Goal: Task Accomplishment & Management: Use online tool/utility

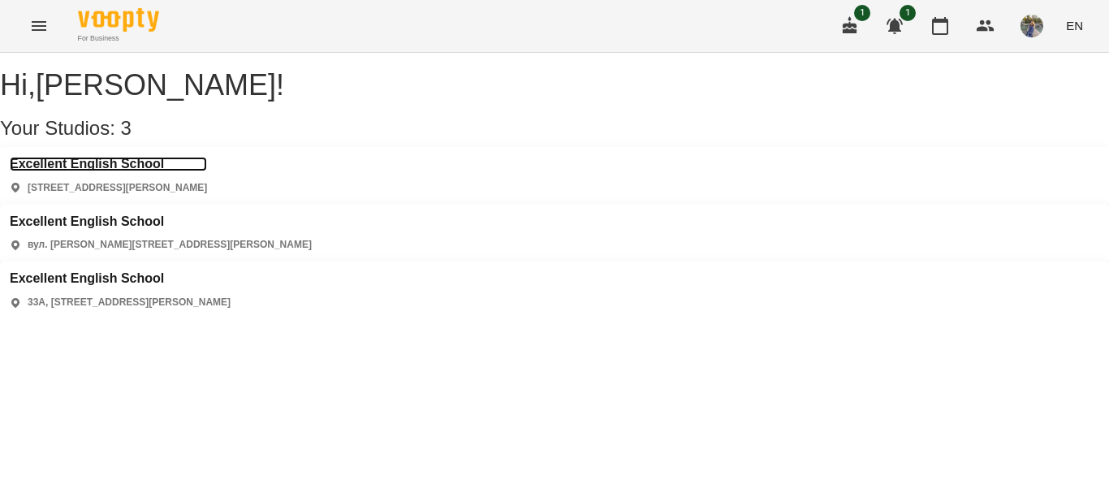
click at [97, 171] on h3 "Excellent English School" at bounding box center [108, 164] width 197 height 15
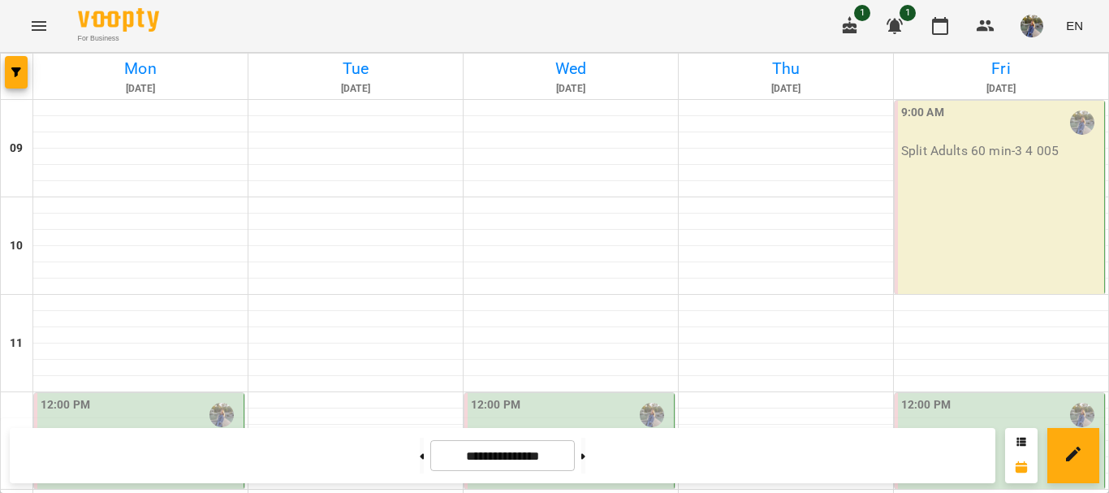
scroll to position [244, 0]
click at [153, 396] on div "12:00 PM" at bounding box center [141, 414] width 200 height 37
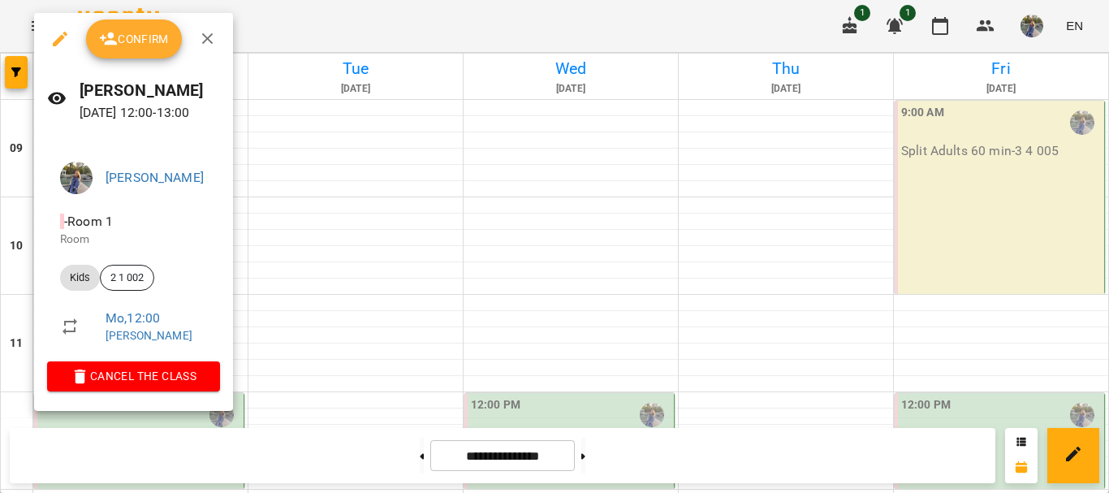
click at [145, 42] on span "Confirm" at bounding box center [134, 38] width 70 height 19
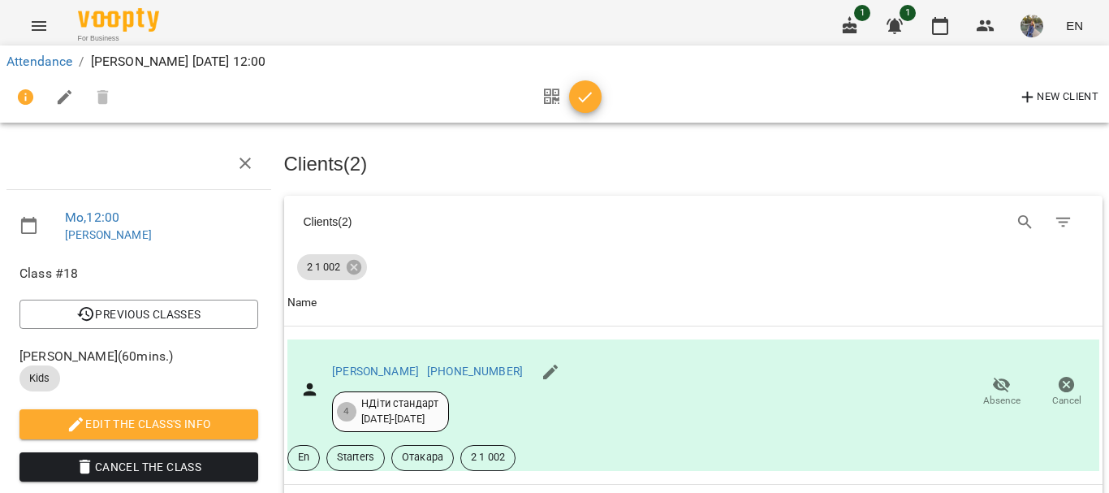
scroll to position [162, 0]
click at [583, 91] on icon "button" at bounding box center [585, 97] width 19 height 19
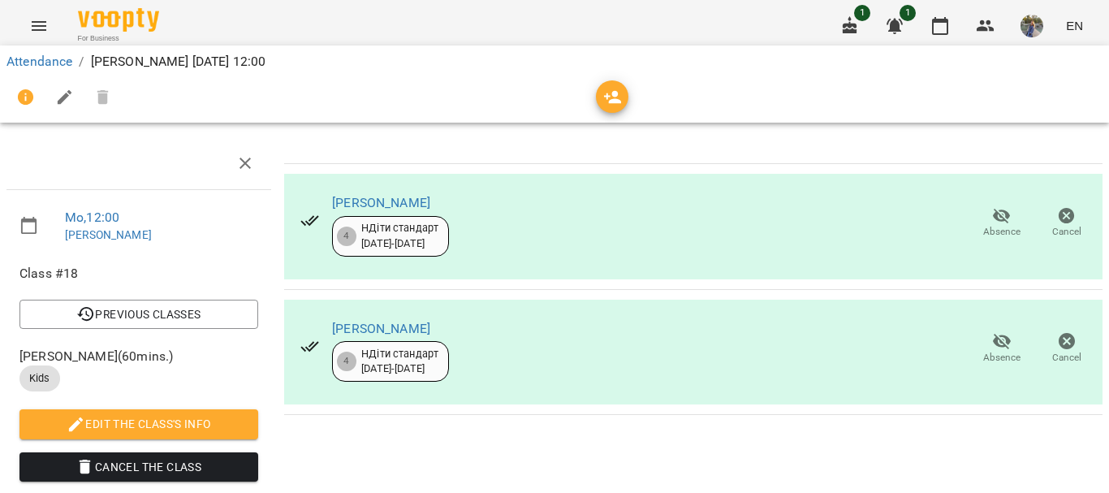
scroll to position [0, 0]
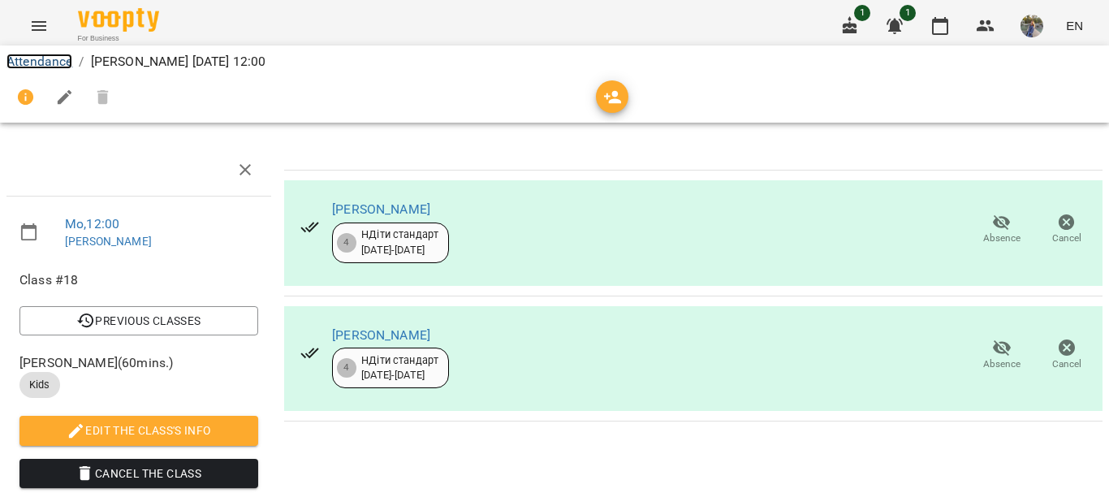
click at [16, 60] on link "Attendance" at bounding box center [39, 61] width 66 height 15
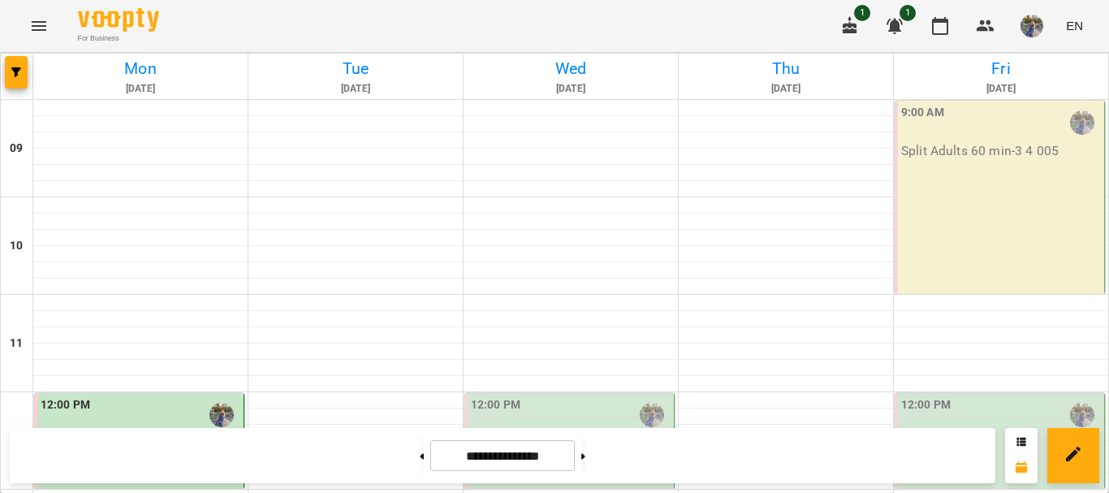
scroll to position [849, 0]
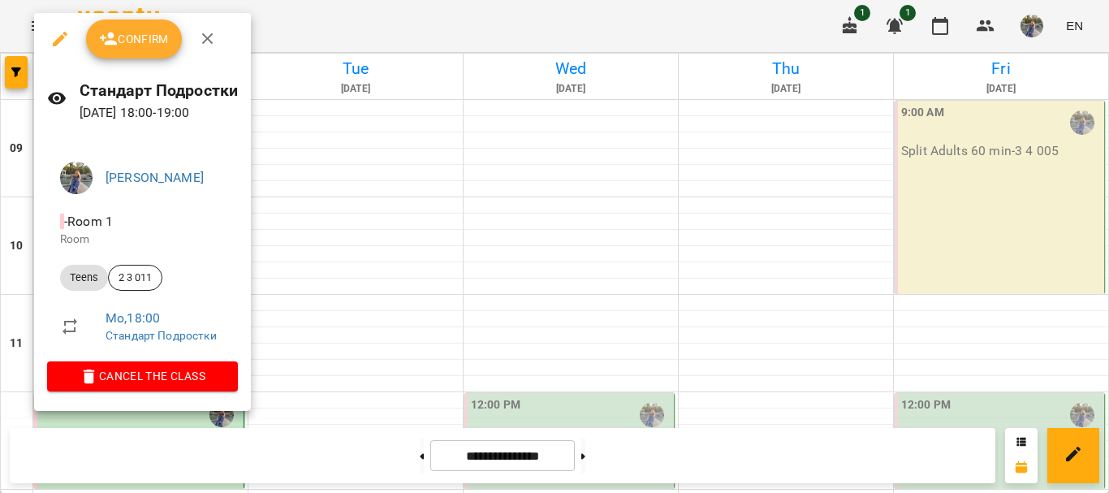
click at [150, 35] on span "Confirm" at bounding box center [134, 38] width 70 height 19
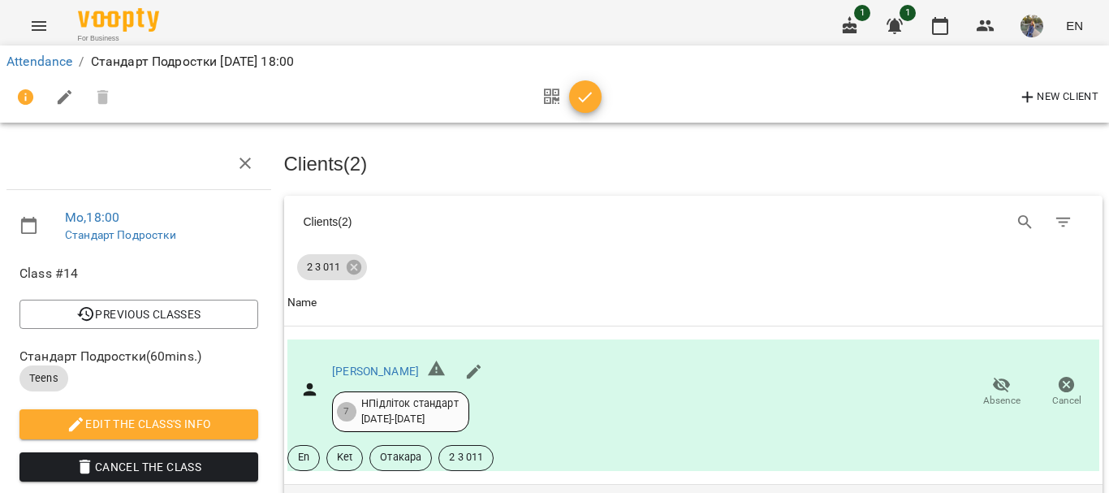
scroll to position [324, 0]
click at [587, 93] on icon "button" at bounding box center [585, 97] width 19 height 19
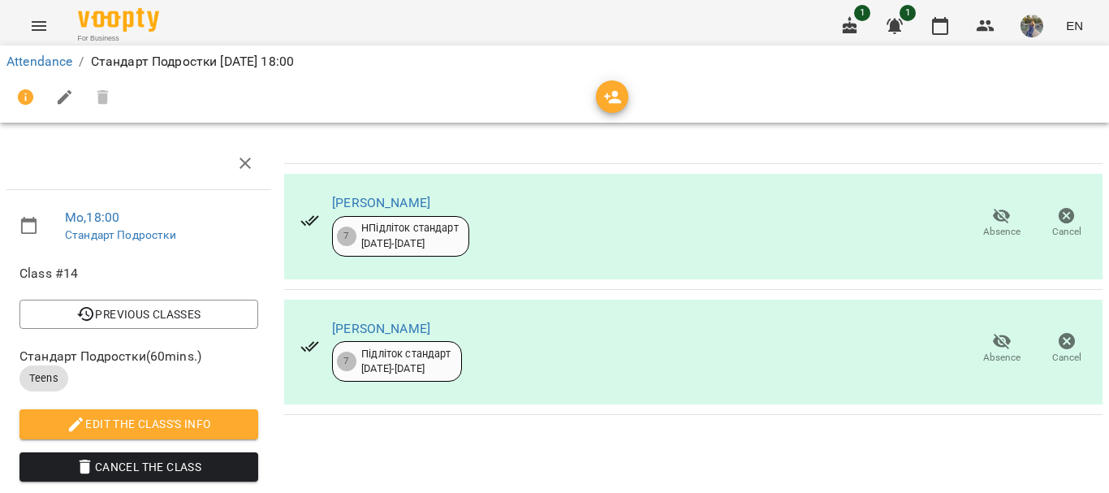
scroll to position [0, 0]
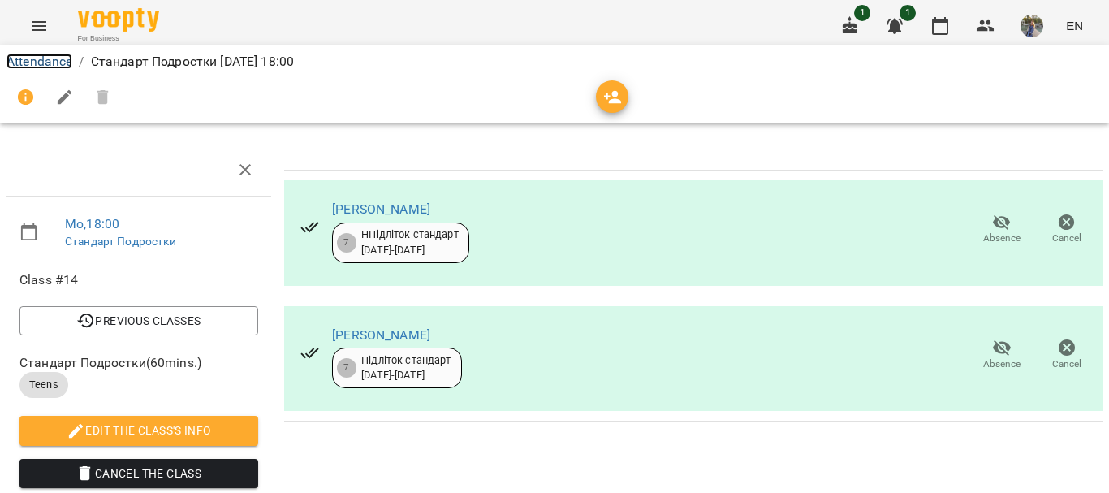
click at [46, 57] on link "Attendance" at bounding box center [39, 61] width 66 height 15
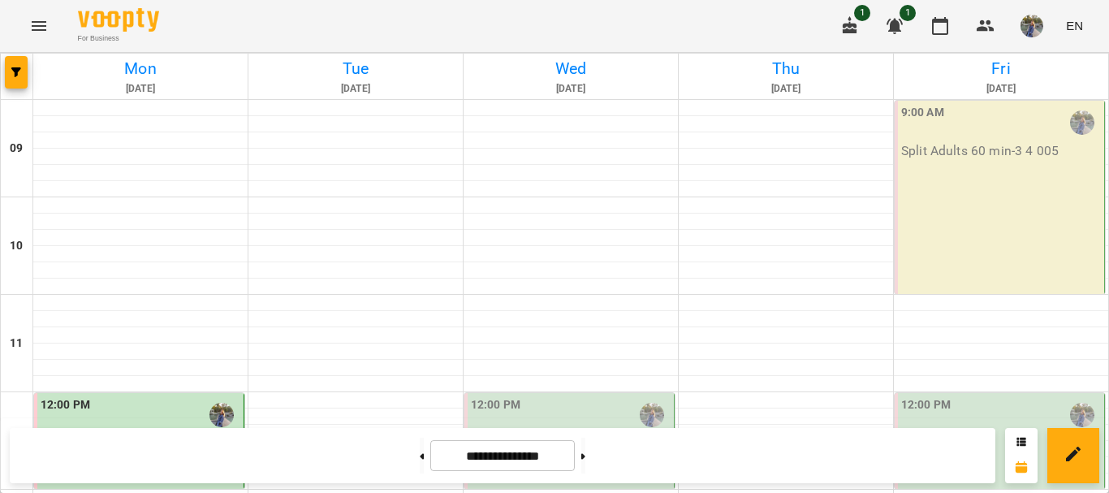
scroll to position [812, 0]
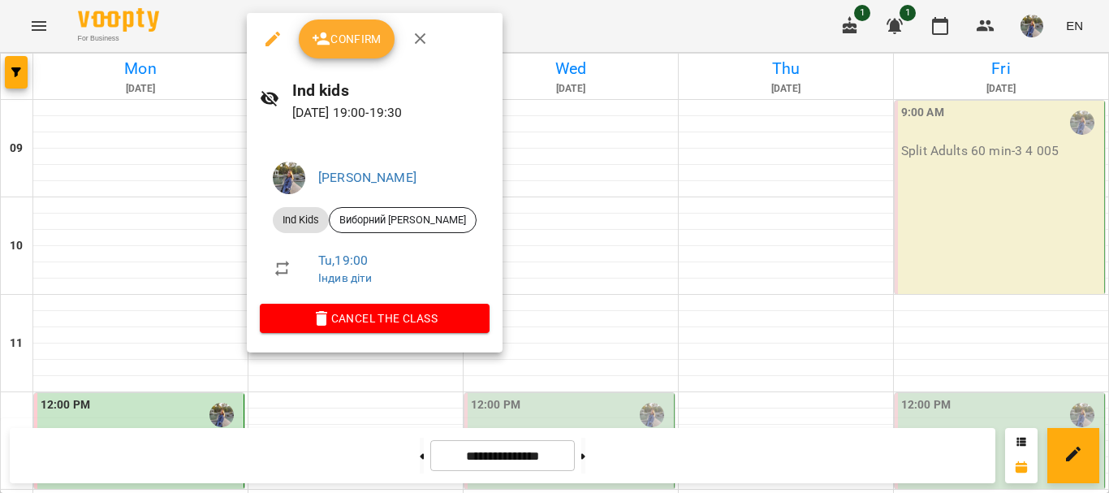
click at [356, 39] on span "Confirm" at bounding box center [347, 38] width 70 height 19
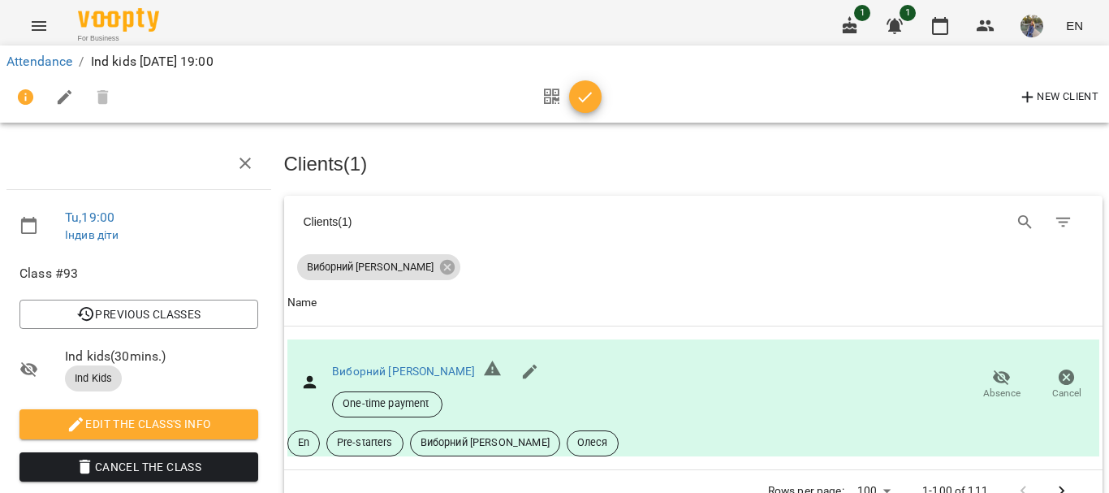
scroll to position [244, 0]
click at [584, 90] on icon "button" at bounding box center [585, 97] width 19 height 19
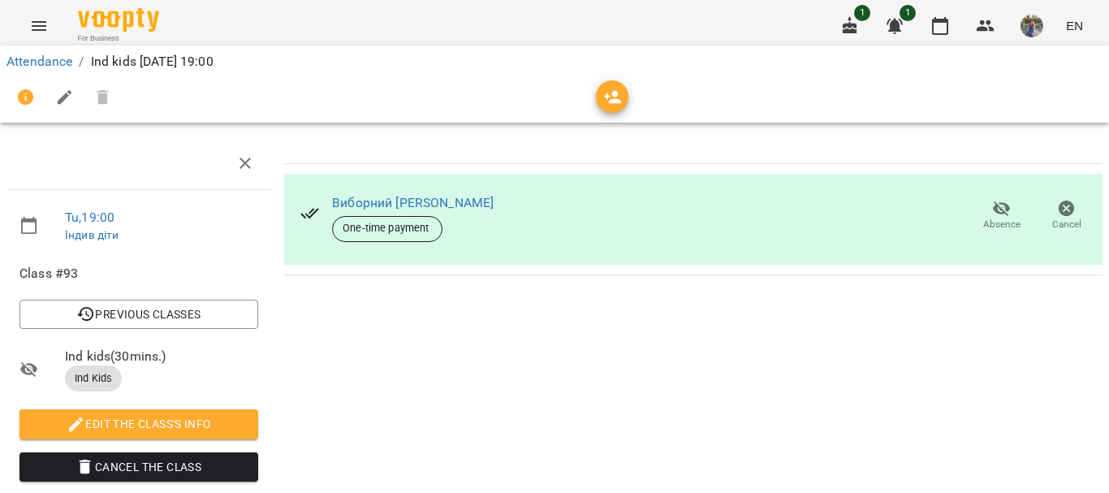
scroll to position [0, 0]
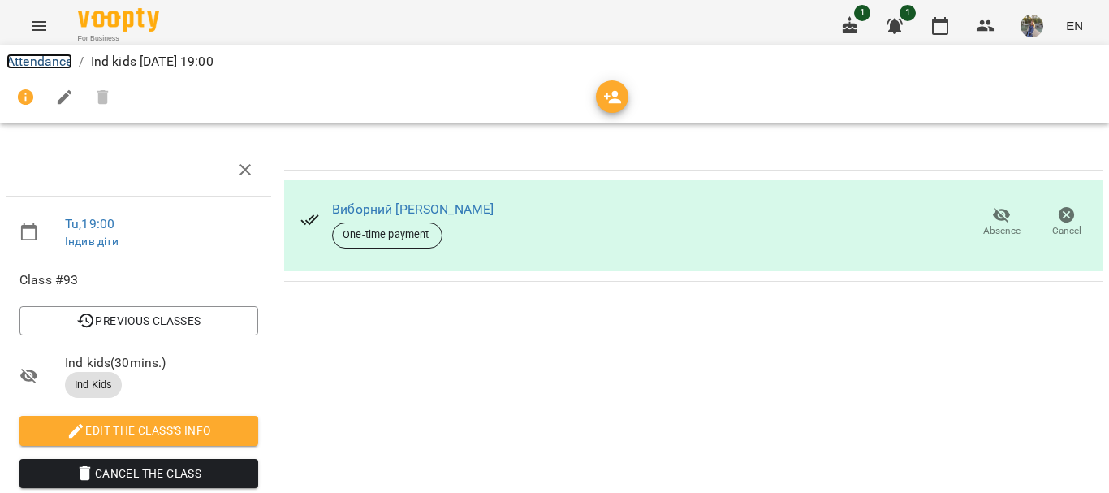
click at [21, 56] on link "Attendance" at bounding box center [39, 61] width 66 height 15
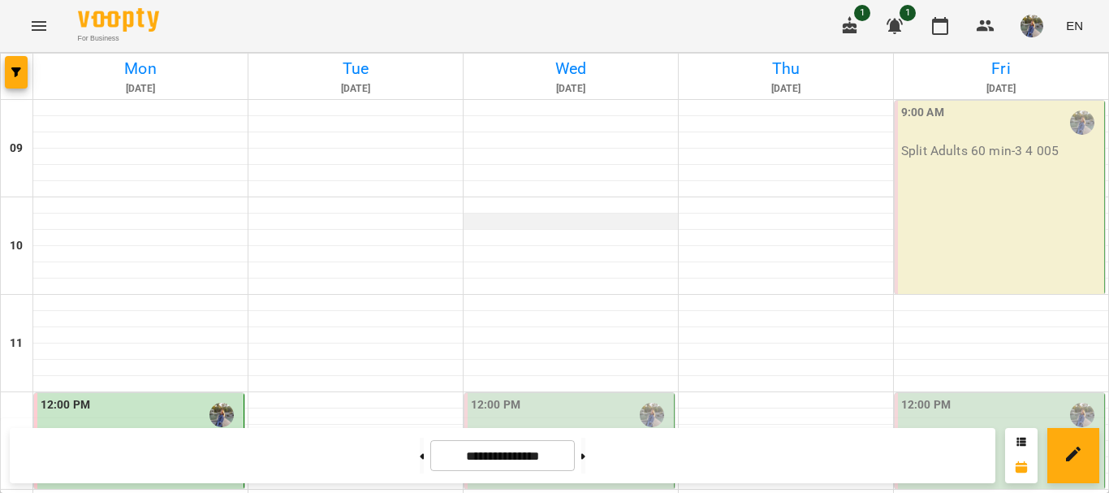
scroll to position [849, 0]
